Goal: Use online tool/utility: Utilize a website feature to perform a specific function

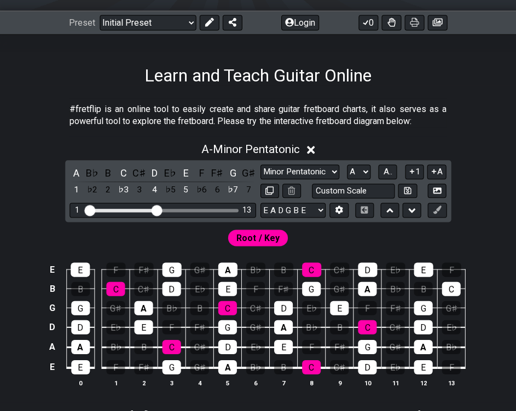
scroll to position [144, 0]
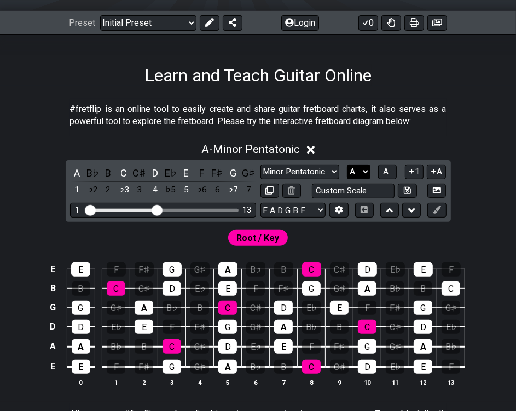
click at [365, 171] on select "A♭ A A♯ B♭ B C C♯ D♭ D D♯ E♭ E F F♯ G♭ G G♯" at bounding box center [359, 172] width 24 height 15
select select "E"
click at [347, 165] on select "A♭ A A♯ B♭ B C C♯ D♭ D D♯ E♭ E F F♯ G♭ G G♯" at bounding box center [359, 172] width 24 height 15
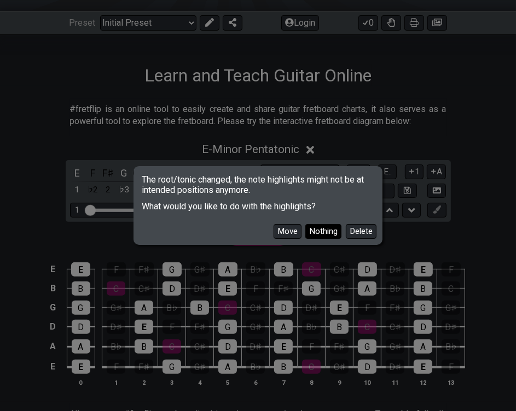
click at [322, 231] on button "Nothing" at bounding box center [323, 231] width 36 height 15
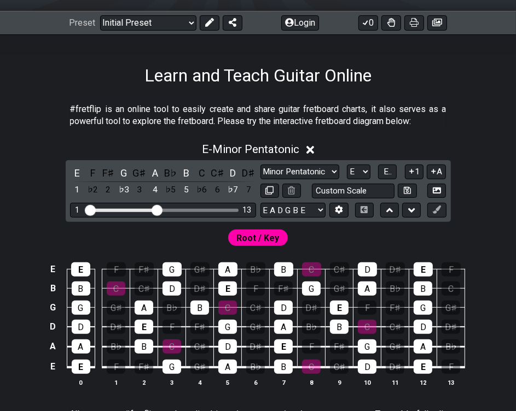
click at [378, 240] on div "Root / Key" at bounding box center [258, 235] width 516 height 26
drag, startPoint x: 332, startPoint y: 174, endPoint x: 321, endPoint y: 179, distance: 12.0
click at [332, 174] on select "Minor Pentatonic Click to edit Minor Pentatonic Major Pentatonic Minor Blues Ma…" at bounding box center [299, 172] width 79 height 15
click at [352, 173] on select "A♭ A A♯ B♭ B C C♯ D♭ D D♯ E♭ E F F♯ G♭ G G♯" at bounding box center [359, 172] width 24 height 15
click at [324, 242] on div "Root / Key" at bounding box center [258, 235] width 516 height 26
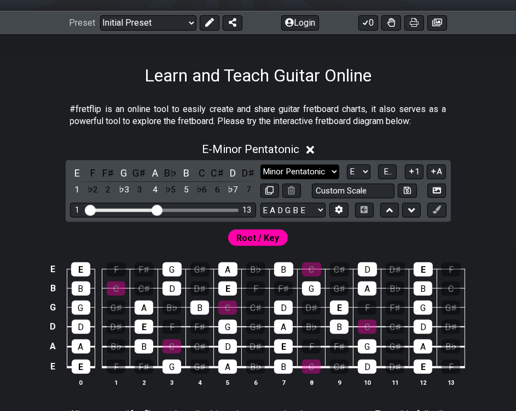
click at [313, 173] on select "Minor Pentatonic Click to edit Minor Pentatonic Major Pentatonic Minor Blues Ma…" at bounding box center [299, 172] width 79 height 15
click at [260, 165] on select "Minor Pentatonic Click to edit Minor Pentatonic Major Pentatonic Minor Blues Ma…" at bounding box center [299, 172] width 79 height 15
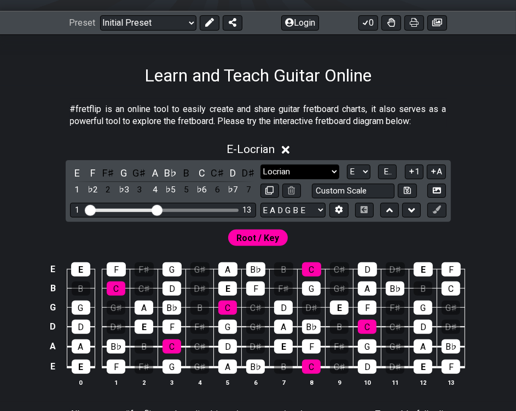
click at [322, 175] on select "Minor Pentatonic Click to edit Minor Pentatonic Major Pentatonic Minor Blues Ma…" at bounding box center [299, 172] width 79 height 15
click at [260, 165] on select "Minor Pentatonic Click to edit Minor Pentatonic Major Pentatonic Minor Blues Ma…" at bounding box center [299, 172] width 79 height 15
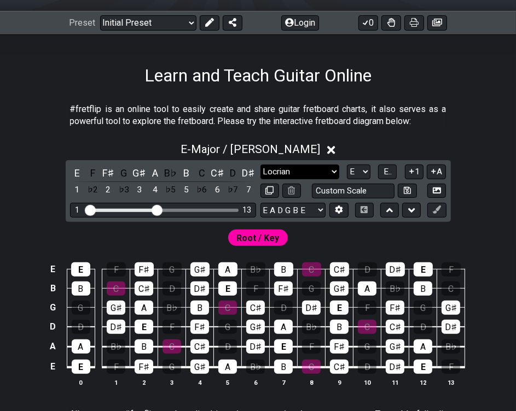
click at [324, 176] on select "Minor Pentatonic Click to edit Minor Pentatonic Major Pentatonic Minor Blues Ma…" at bounding box center [299, 172] width 79 height 15
select select "Minor / Aeolian"
click at [260, 165] on select "Minor Pentatonic Click to edit Minor Pentatonic Major Pentatonic Minor Blues Ma…" at bounding box center [299, 172] width 79 height 15
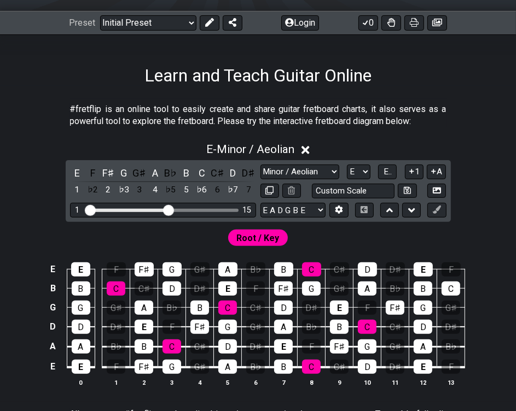
drag, startPoint x: 160, startPoint y: 209, endPoint x: 171, endPoint y: 212, distance: 10.6
click at [171, 209] on input "Visible fret range" at bounding box center [162, 209] width 155 height 0
